Goal: Task Accomplishment & Management: Manage account settings

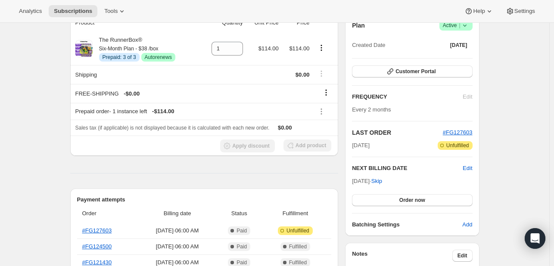
scroll to position [90, 0]
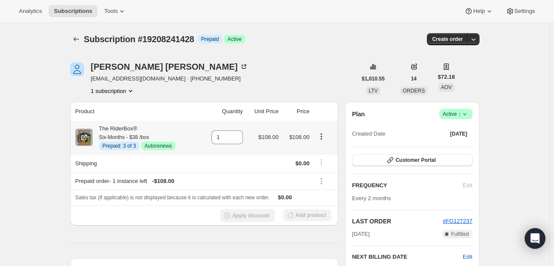
click at [322, 135] on icon "Product actions" at bounding box center [321, 136] width 9 height 9
drag, startPoint x: 307, startPoint y: 142, endPoint x: 303, endPoint y: 153, distance: 12.3
click at [303, 153] on div "Disable Autorenew Extend prepaid Swap variant" at bounding box center [323, 169] width 64 height 57
click at [303, 153] on td "$108.00" at bounding box center [296, 137] width 31 height 33
drag, startPoint x: 322, startPoint y: 135, endPoint x: 310, endPoint y: 157, distance: 25.4
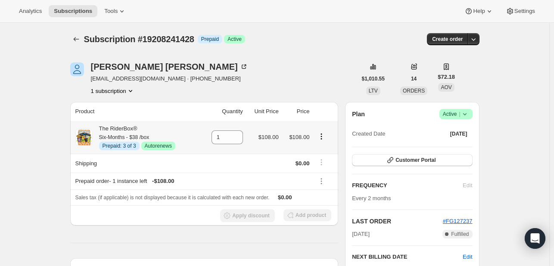
click at [310, 157] on tbody "The RiderBox® Six-Months - $38 /box Info Prepaid: 3 of 3 Success Autorenews 1 $…" at bounding box center [204, 173] width 268 height 105
drag, startPoint x: 319, startPoint y: 138, endPoint x: 324, endPoint y: 135, distance: 6.4
click at [324, 135] on icon "Product actions" at bounding box center [321, 136] width 9 height 9
click at [324, 136] on icon "Product actions" at bounding box center [321, 136] width 9 height 9
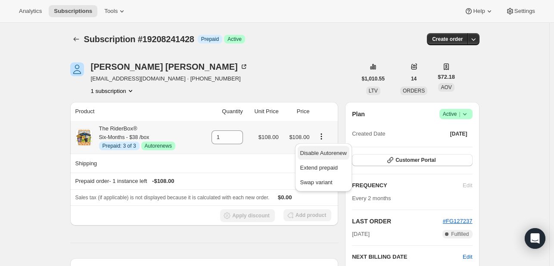
click at [316, 152] on span "Disable Autorenew" at bounding box center [323, 153] width 47 height 6
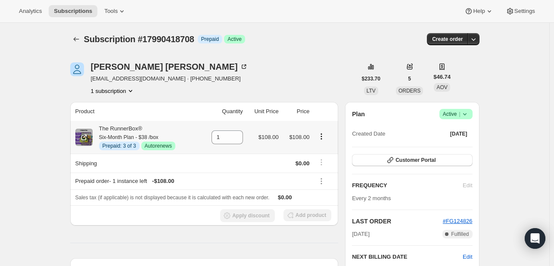
click at [322, 138] on icon "Product actions" at bounding box center [321, 136] width 9 height 9
click at [307, 149] on span "Disable Autorenew" at bounding box center [323, 153] width 47 height 9
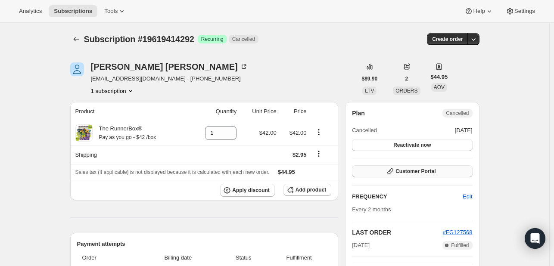
click at [400, 166] on button "Customer Portal" at bounding box center [412, 171] width 120 height 12
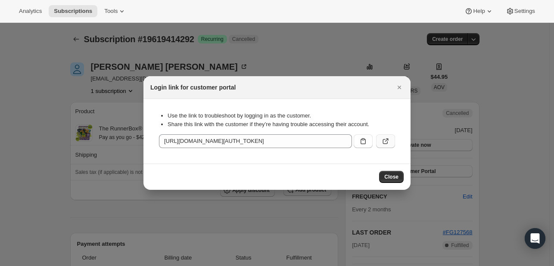
click at [389, 145] on button ":rbn:" at bounding box center [385, 141] width 19 height 14
